Goal: Task Accomplishment & Management: Use online tool/utility

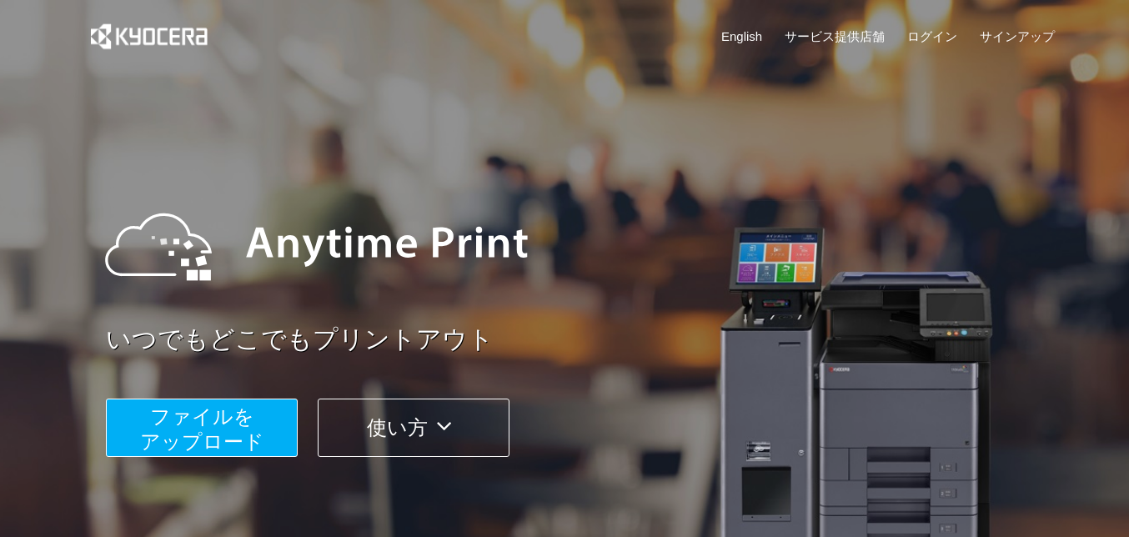
click at [245, 446] on span "ファイルを ​​アップロード" at bounding box center [202, 429] width 124 height 48
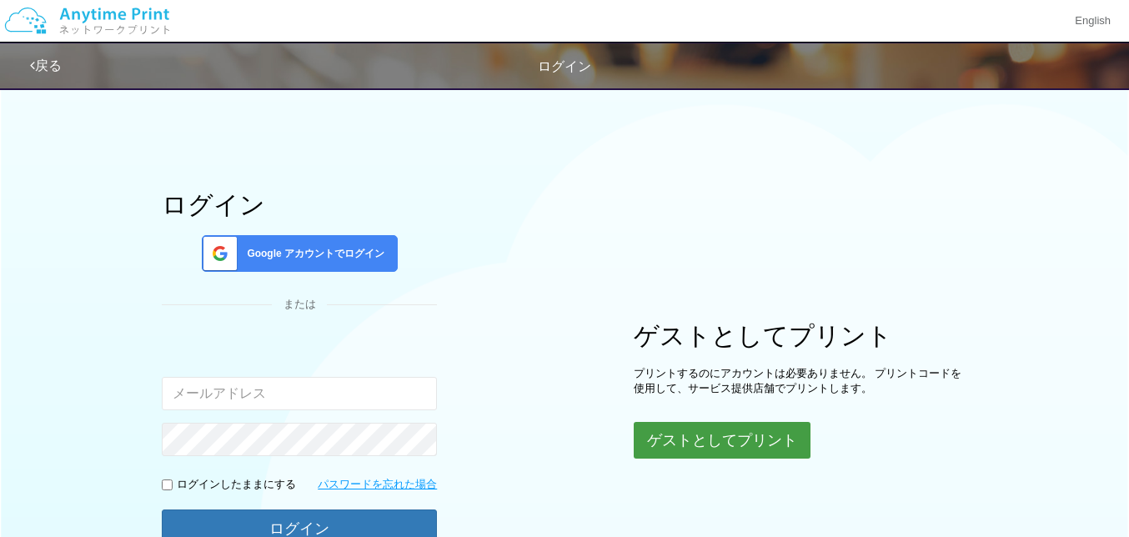
click at [668, 435] on button "ゲストとしてプリント" at bounding box center [722, 440] width 177 height 37
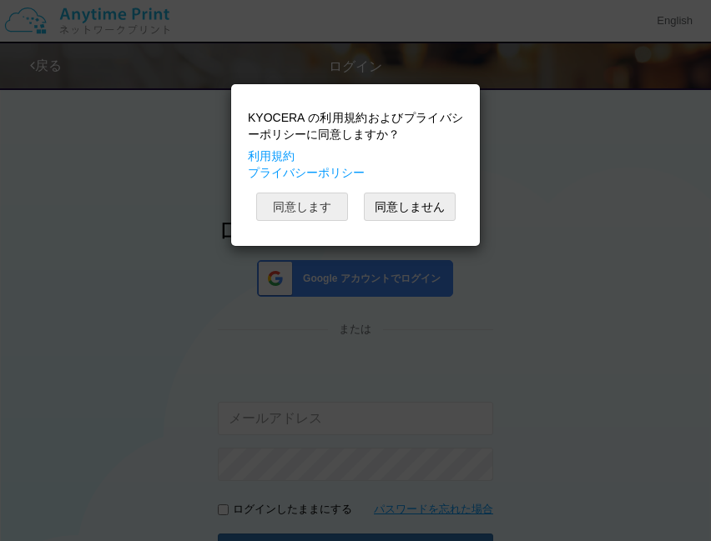
click at [312, 201] on button "同意します" at bounding box center [302, 207] width 92 height 28
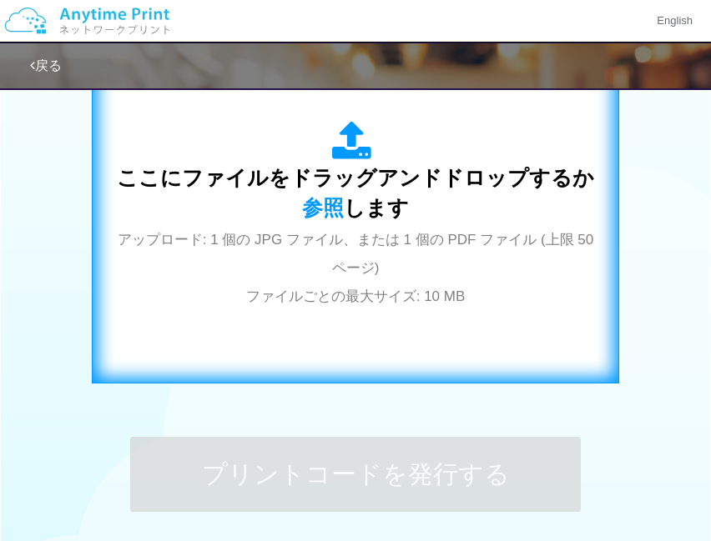
scroll to position [589, 0]
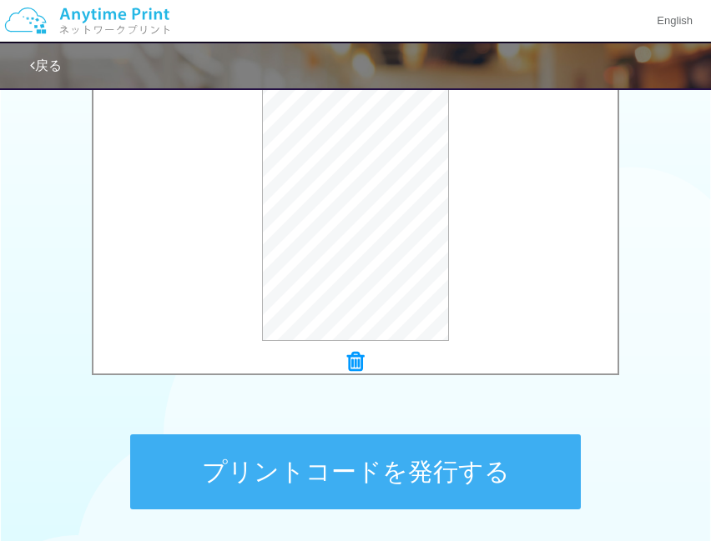
click at [289, 460] on button "プリントコードを発行する" at bounding box center [355, 472] width 450 height 75
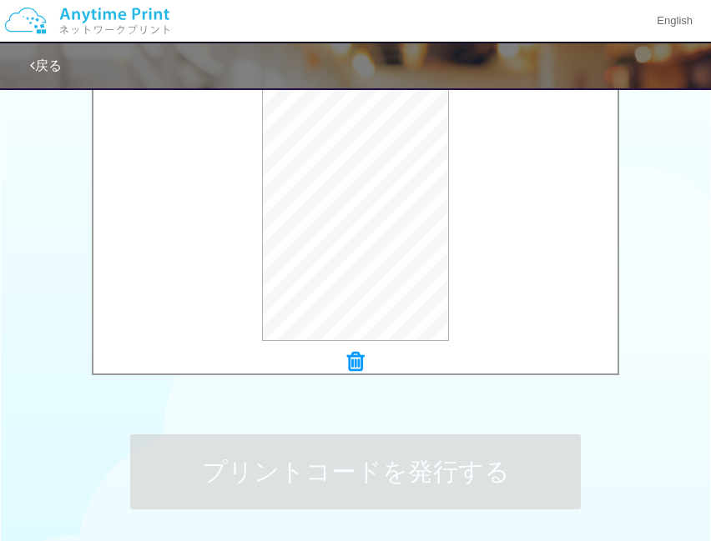
scroll to position [0, 0]
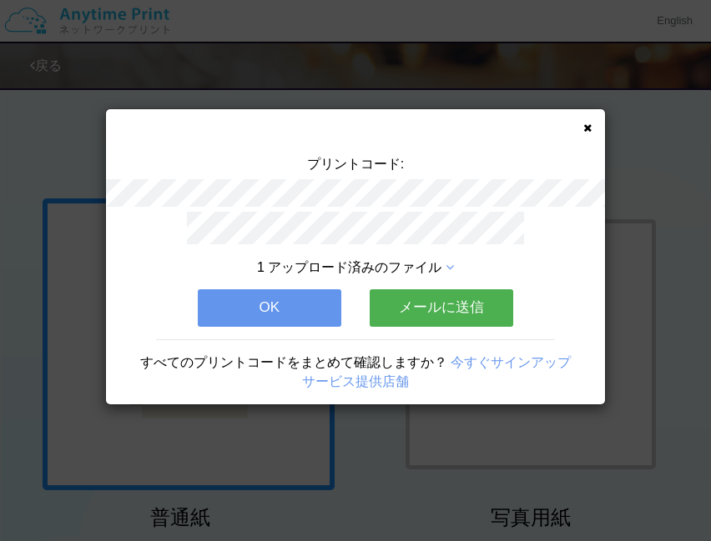
click at [262, 296] on button "OK" at bounding box center [269, 307] width 143 height 37
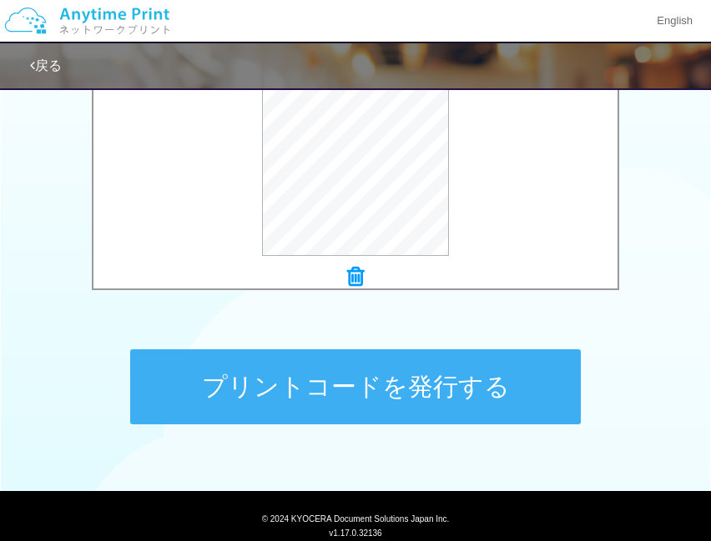
scroll to position [715, 0]
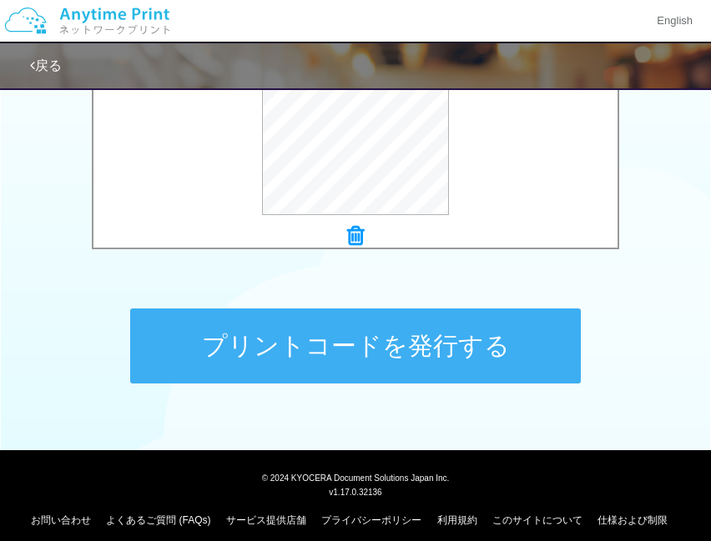
click at [389, 354] on button "プリントコードを発行する" at bounding box center [355, 346] width 450 height 75
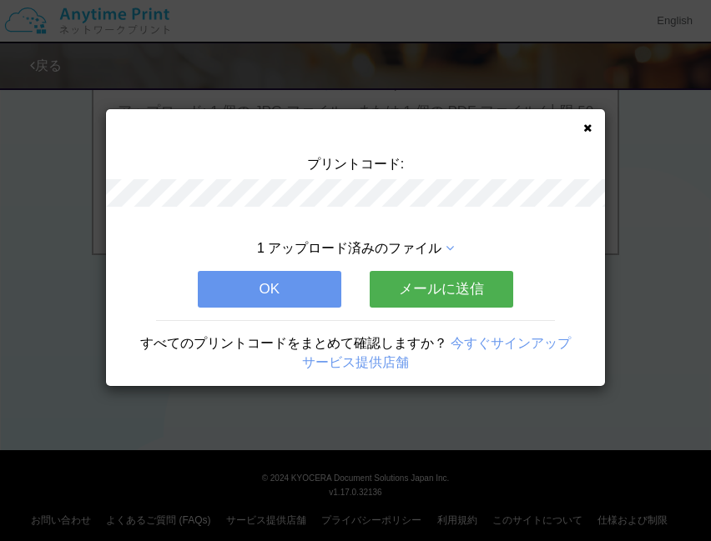
scroll to position [0, 0]
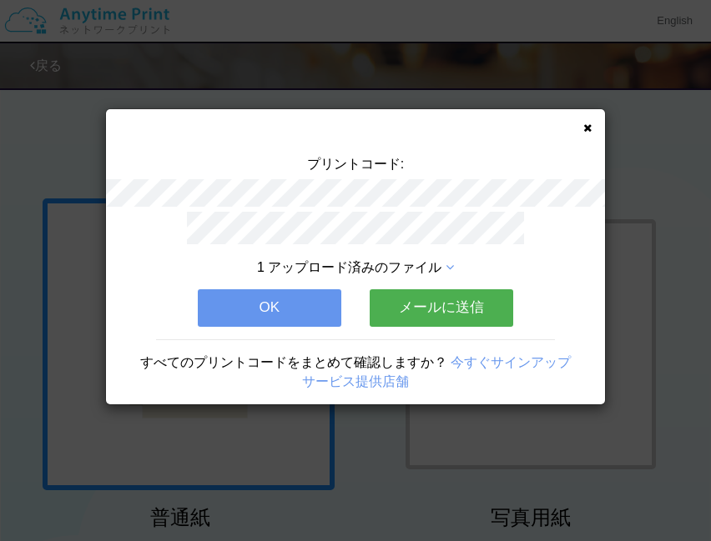
click at [300, 307] on button "OK" at bounding box center [269, 307] width 143 height 37
